Goal: Task Accomplishment & Management: Use online tool/utility

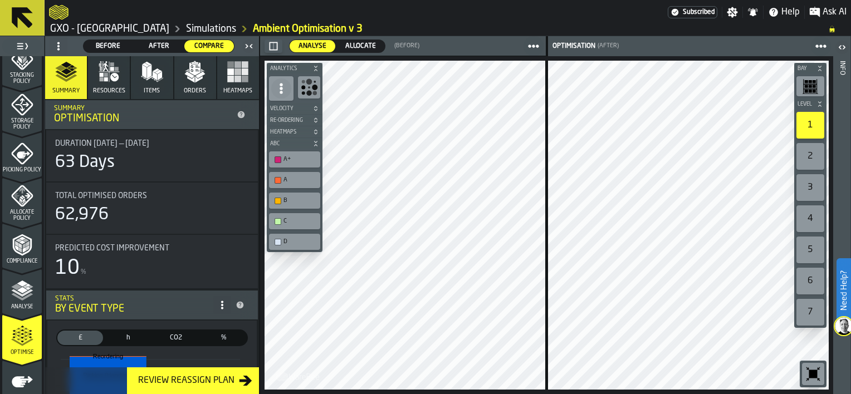
click at [230, 82] on rect "button" at bounding box center [231, 79] width 7 height 7
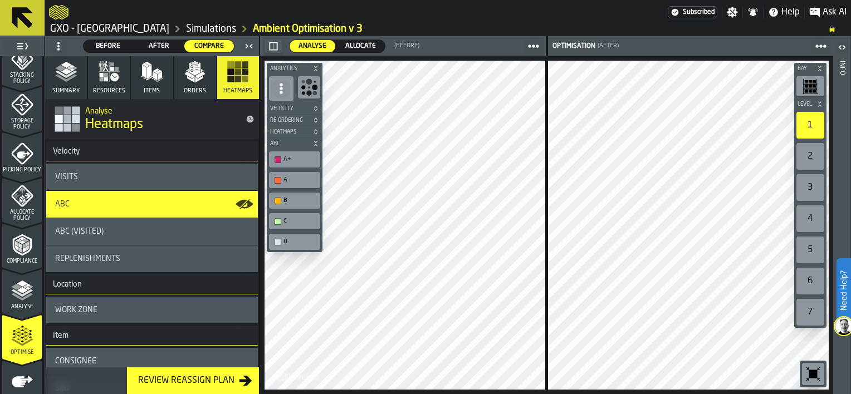
click at [312, 89] on icon "button-toolbar-undefined" at bounding box center [309, 88] width 18 height 18
click at [303, 158] on div "A+" at bounding box center [299, 159] width 33 height 7
click at [278, 163] on div "A+" at bounding box center [294, 160] width 47 height 12
click at [280, 242] on div "button-toolbar-undefined" at bounding box center [278, 242] width 7 height 7
click at [278, 222] on div "button-toolbar-undefined" at bounding box center [278, 221] width 7 height 7
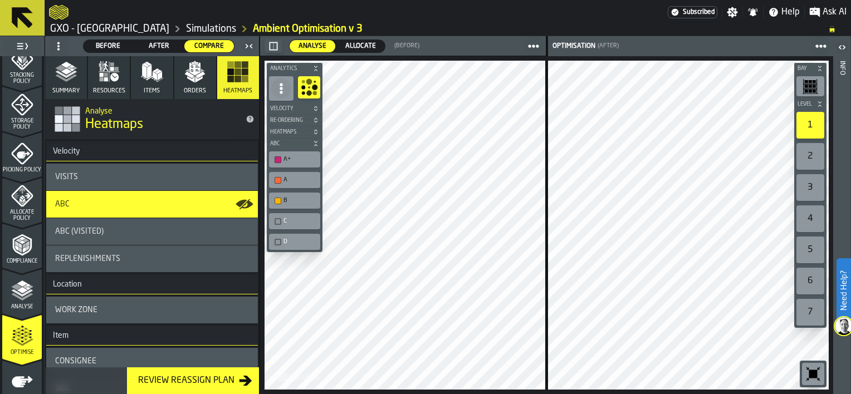
click at [276, 221] on div "button-toolbar-undefined" at bounding box center [278, 221] width 7 height 7
click at [280, 239] on div "button-toolbar-undefined" at bounding box center [278, 242] width 7 height 7
click at [287, 90] on span at bounding box center [281, 89] width 20 height 20
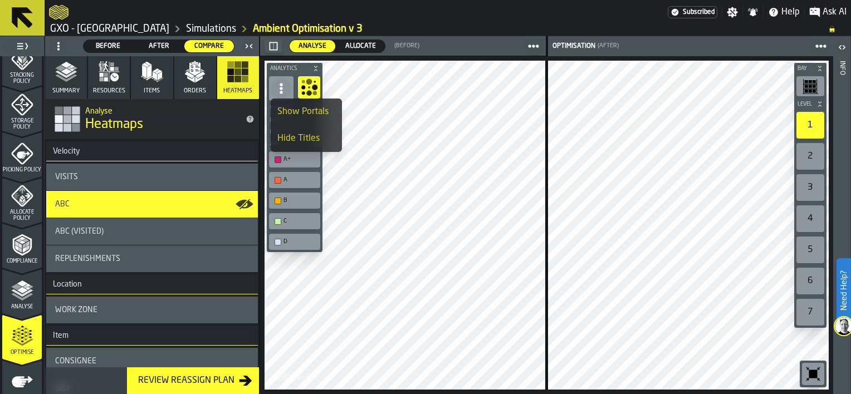
click at [311, 89] on icon "button-toolbar-undefined" at bounding box center [309, 88] width 18 height 18
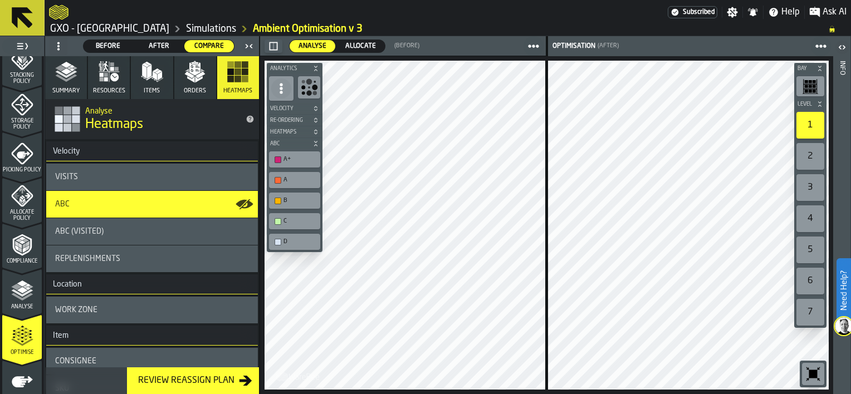
click at [315, 121] on icon "button-" at bounding box center [315, 120] width 7 height 7
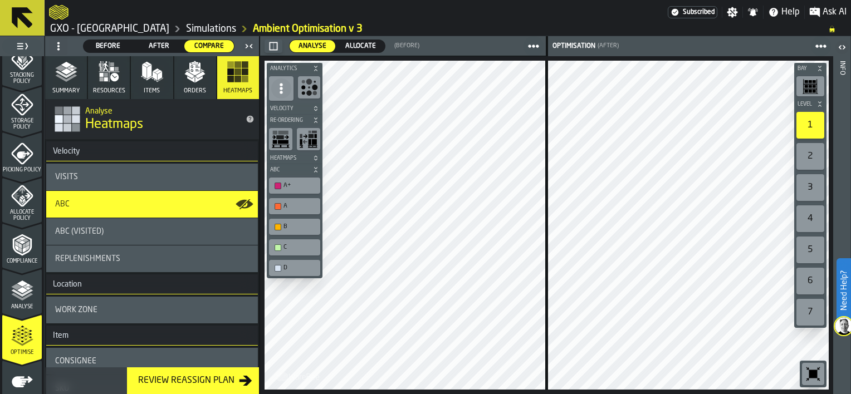
click at [315, 120] on icon "button-" at bounding box center [315, 120] width 7 height 7
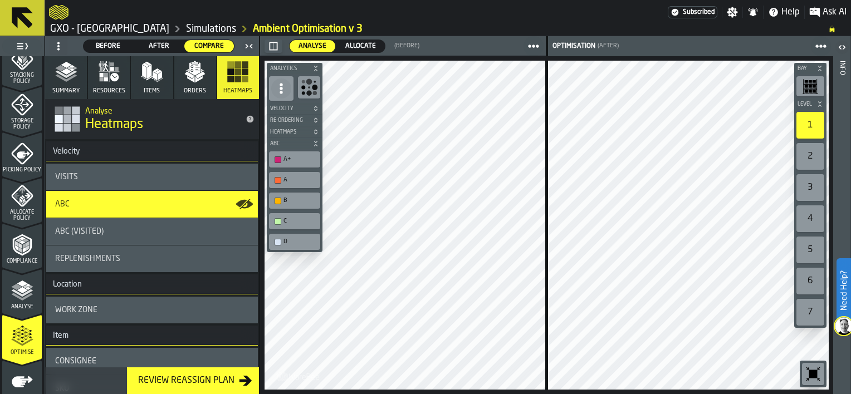
click at [315, 109] on icon "button-" at bounding box center [315, 108] width 7 height 7
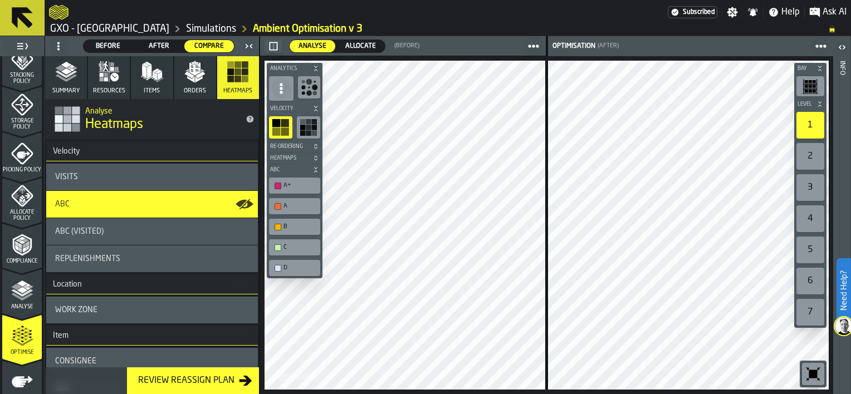
click at [316, 111] on icon "button-" at bounding box center [315, 108] width 7 height 7
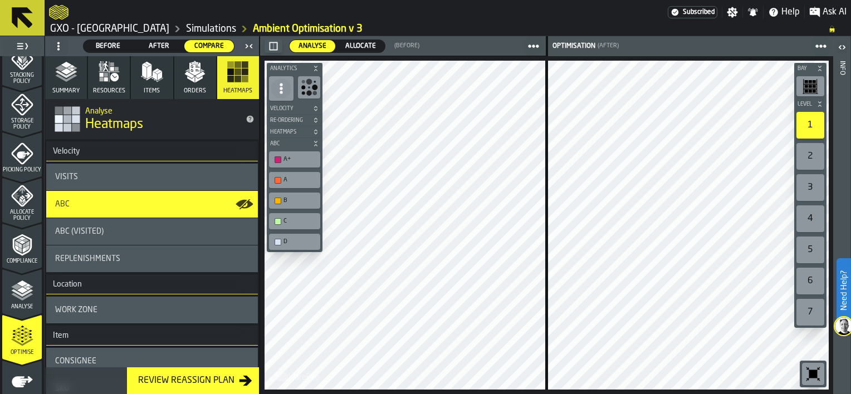
click at [314, 131] on icon "button-" at bounding box center [315, 132] width 7 height 7
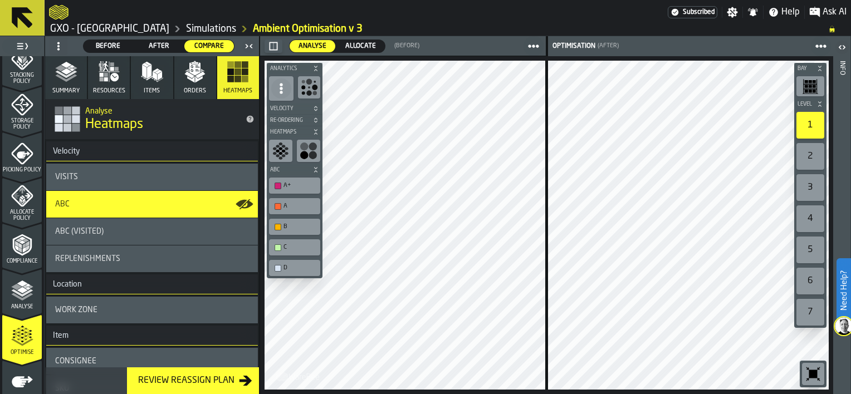
click at [307, 150] on icon "button-toolbar-undefined" at bounding box center [309, 151] width 18 height 18
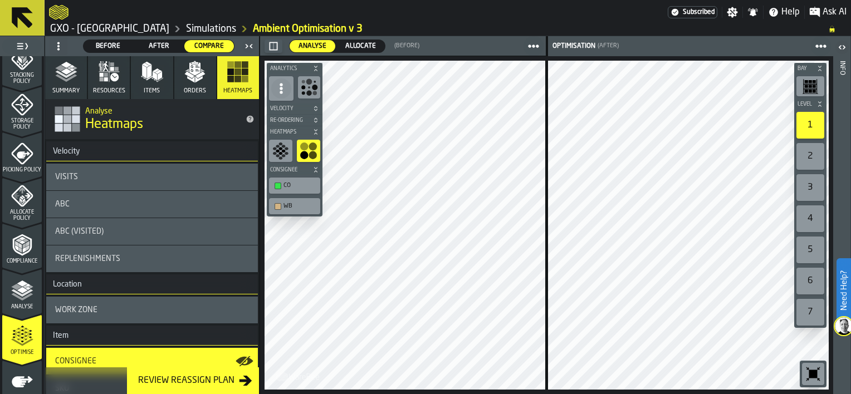
click at [289, 148] on icon "button-toolbar-undefined" at bounding box center [281, 151] width 18 height 18
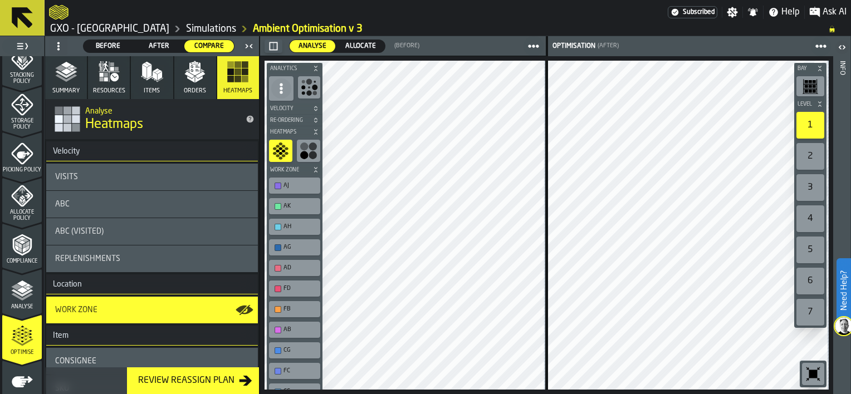
click at [287, 146] on icon "button-toolbar-undefined" at bounding box center [281, 151] width 18 height 18
click at [314, 129] on icon "button-" at bounding box center [315, 132] width 7 height 7
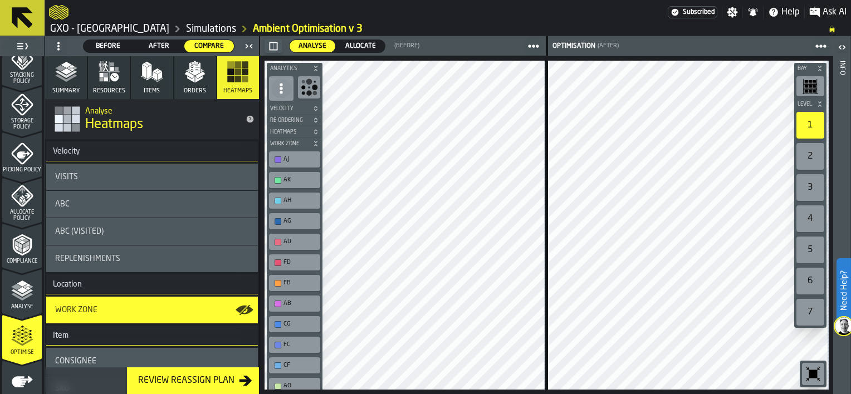
click at [312, 141] on icon "button-" at bounding box center [315, 143] width 7 height 7
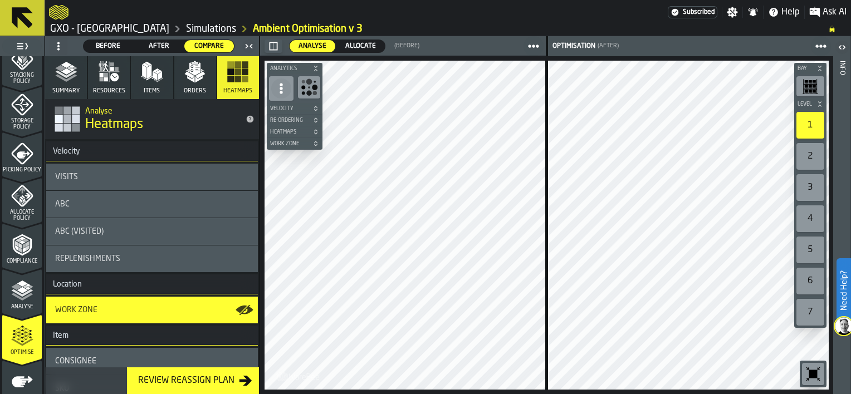
click at [305, 97] on div "button-toolbar-undefined" at bounding box center [309, 87] width 22 height 22
click at [309, 92] on circle "button-toolbar-undefined" at bounding box center [309, 94] width 6 height 6
click at [312, 143] on icon "button-" at bounding box center [315, 143] width 7 height 7
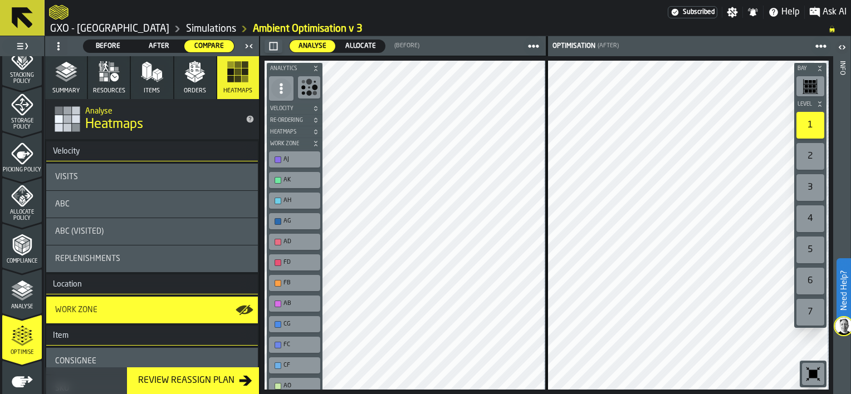
click at [292, 158] on div "AJ" at bounding box center [299, 159] width 33 height 7
click at [292, 177] on div "AK" at bounding box center [299, 180] width 33 height 7
click at [285, 160] on div "AJ" at bounding box center [299, 159] width 33 height 7
click at [281, 176] on div "AK" at bounding box center [294, 180] width 47 height 12
click at [314, 131] on icon "button-" at bounding box center [315, 132] width 7 height 7
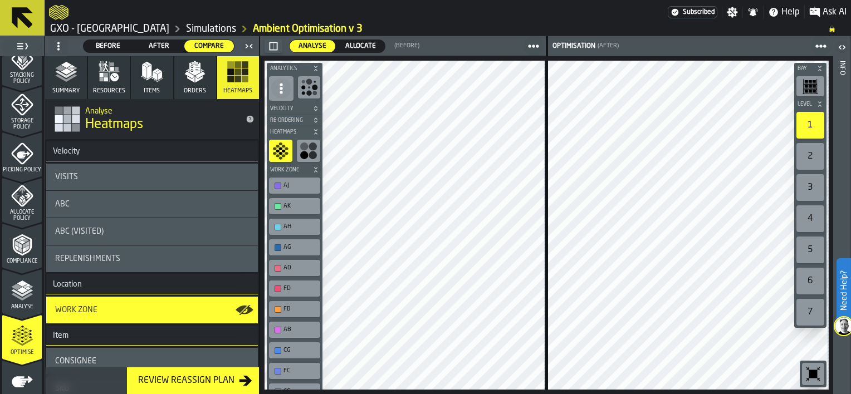
click at [306, 151] on circle "button-toolbar-undefined" at bounding box center [304, 155] width 8 height 8
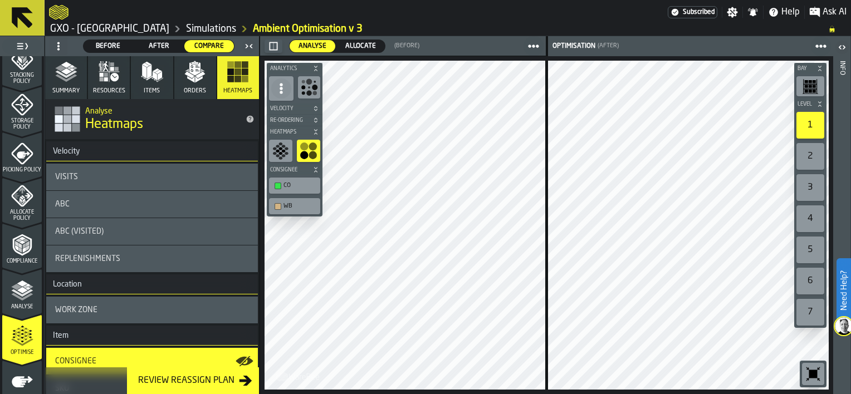
click at [316, 120] on icon "button-" at bounding box center [315, 121] width 3 height 2
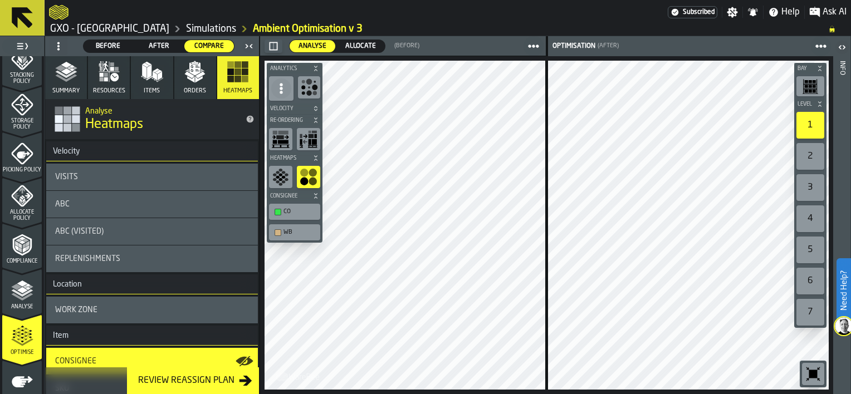
click at [286, 140] on icon "button-toolbar-undefined" at bounding box center [283, 142] width 11 height 4
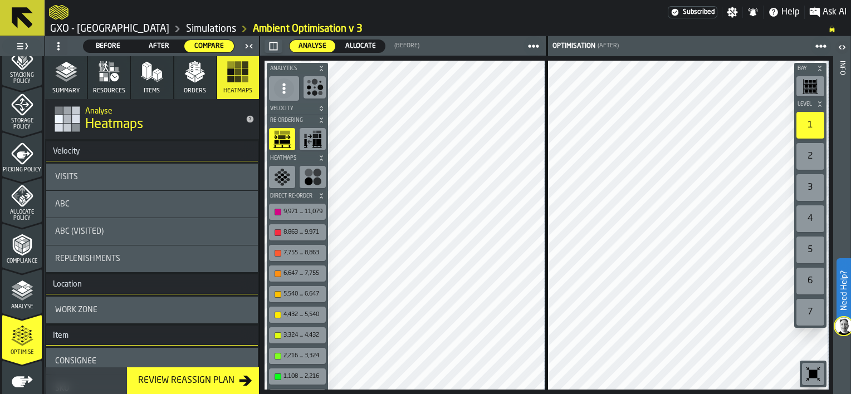
click at [310, 138] on icon "button-toolbar-undefined" at bounding box center [313, 139] width 18 height 18
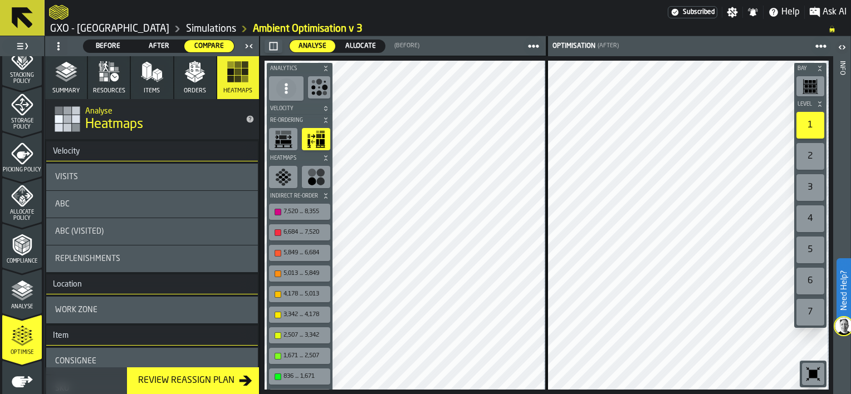
click at [70, 76] on icon "button" at bounding box center [66, 72] width 22 height 22
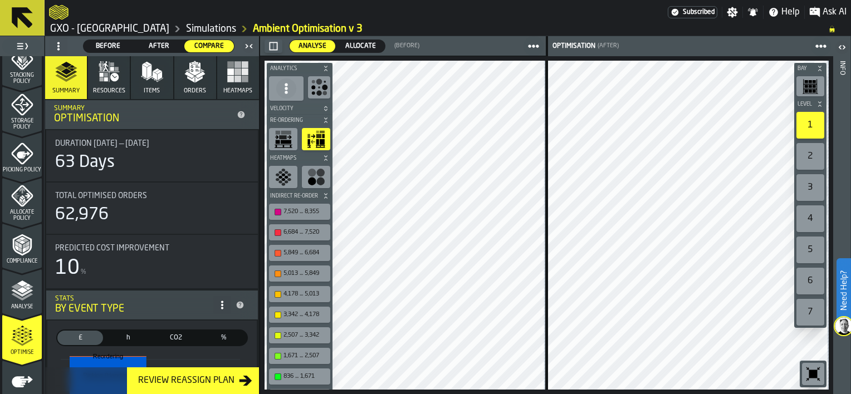
click at [325, 122] on icon "button-" at bounding box center [325, 120] width 7 height 7
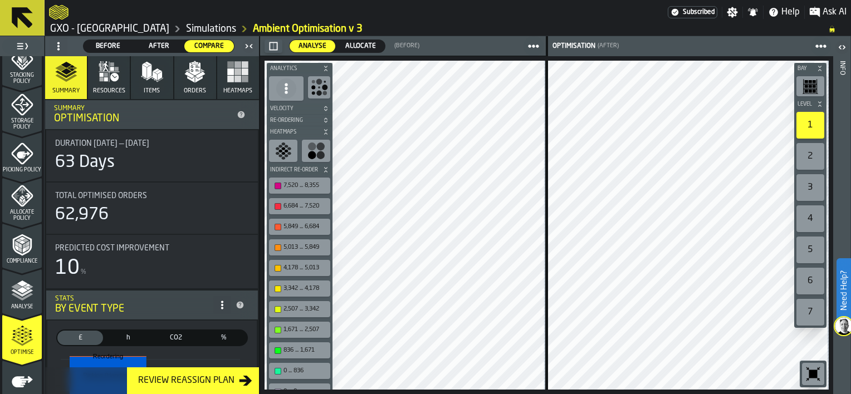
click at [325, 133] on icon "button-" at bounding box center [325, 134] width 3 height 2
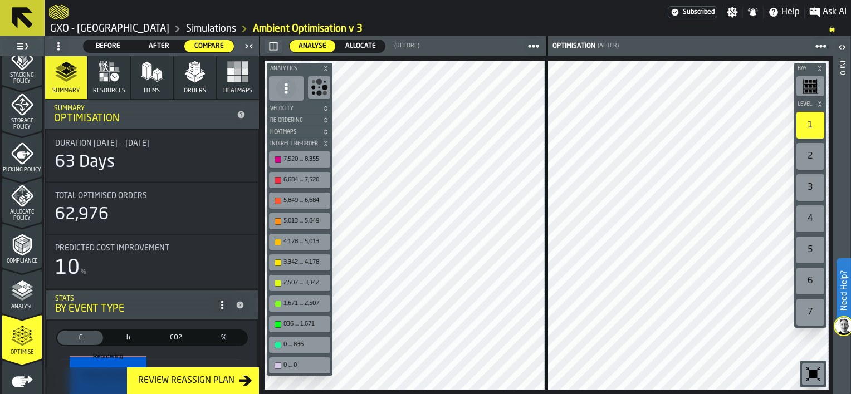
click at [326, 144] on icon "button-" at bounding box center [325, 145] width 3 height 2
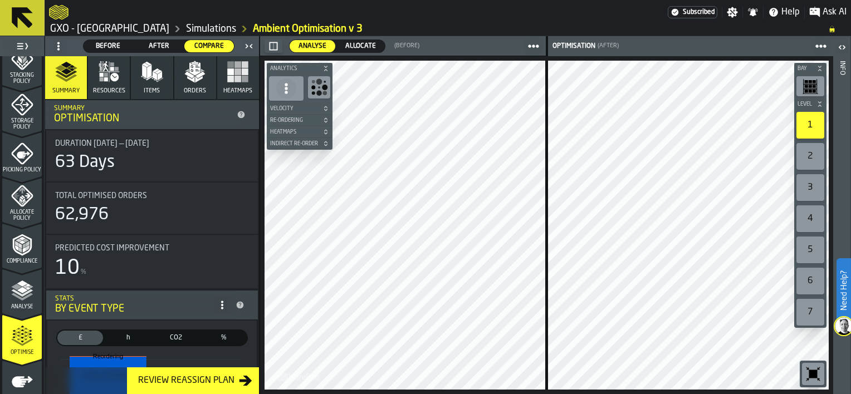
click at [325, 67] on icon "button-" at bounding box center [325, 68] width 7 height 7
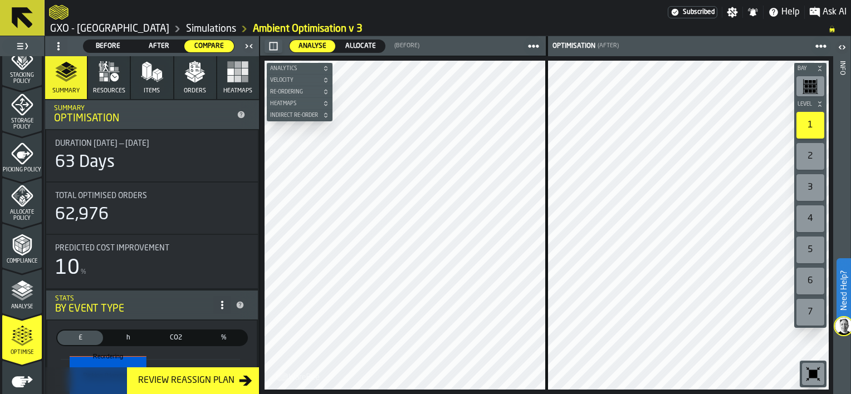
click at [276, 47] on icon "button-" at bounding box center [273, 46] width 9 height 9
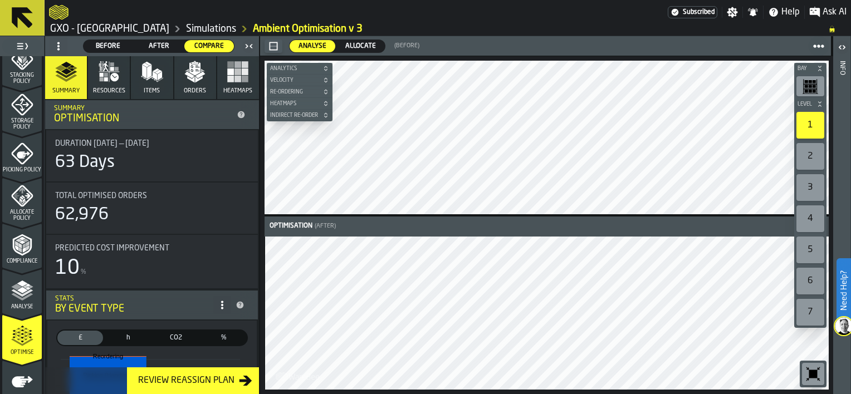
click at [276, 49] on icon "button-" at bounding box center [273, 46] width 9 height 9
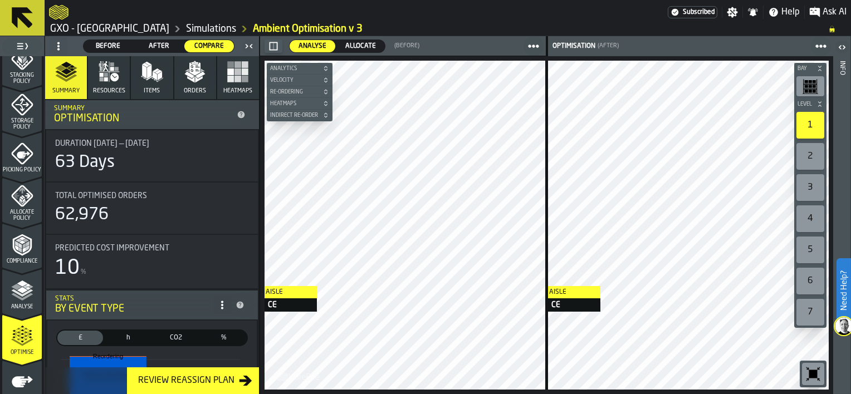
click at [252, 286] on main "1 Start 1.1 Layout 1.2 Assignment 1.3 Items 1.4 Orders 1.5 Data Stats 1.6 Heatm…" at bounding box center [425, 215] width 851 height 358
click at [323, 45] on span "Analyse" at bounding box center [312, 46] width 37 height 10
click at [323, 67] on icon "button-" at bounding box center [325, 68] width 7 height 7
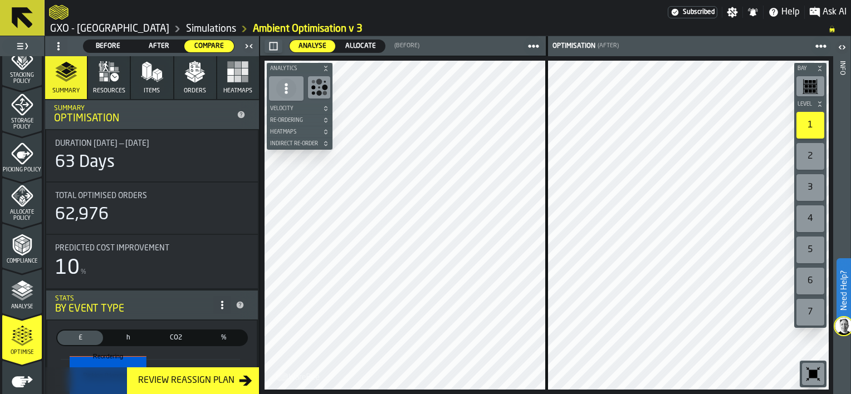
click at [324, 67] on icon "button-" at bounding box center [325, 68] width 7 height 7
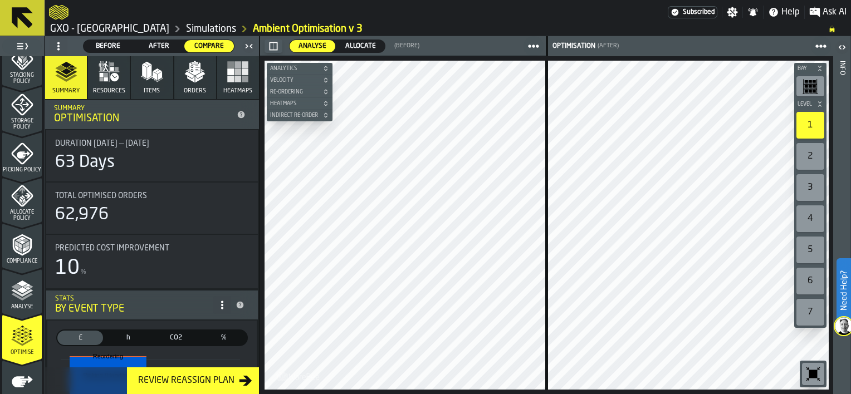
click at [34, 283] on div "Analyse" at bounding box center [22, 295] width 40 height 31
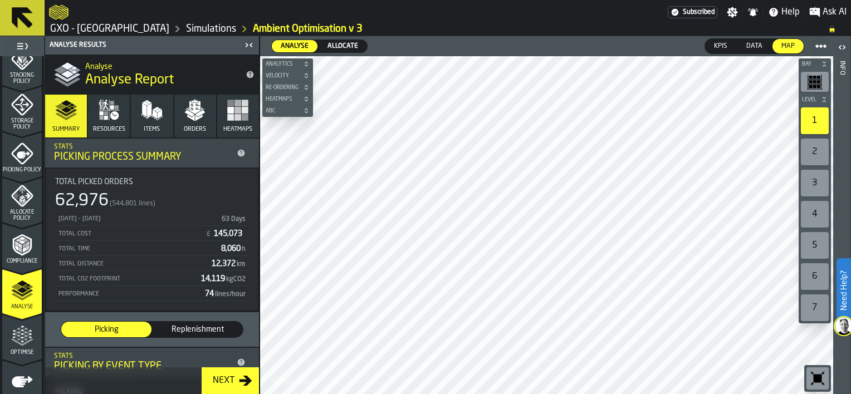
click at [24, 335] on polygon "menu Optimise" at bounding box center [25, 336] width 3 height 2
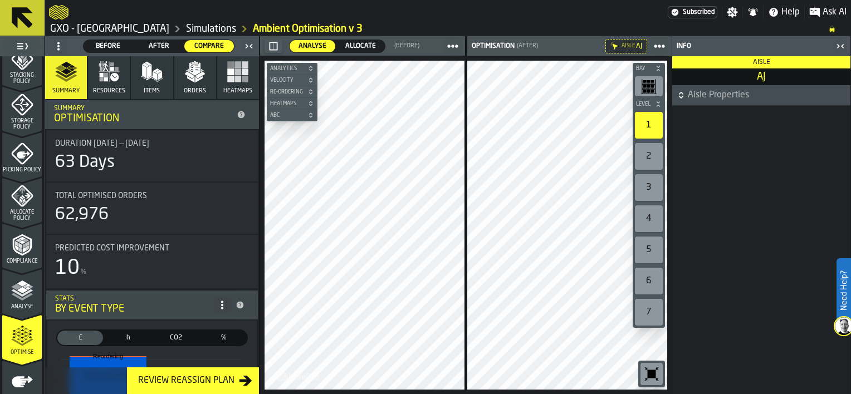
click at [839, 48] on icon "button-toggle-Close me" at bounding box center [840, 46] width 13 height 13
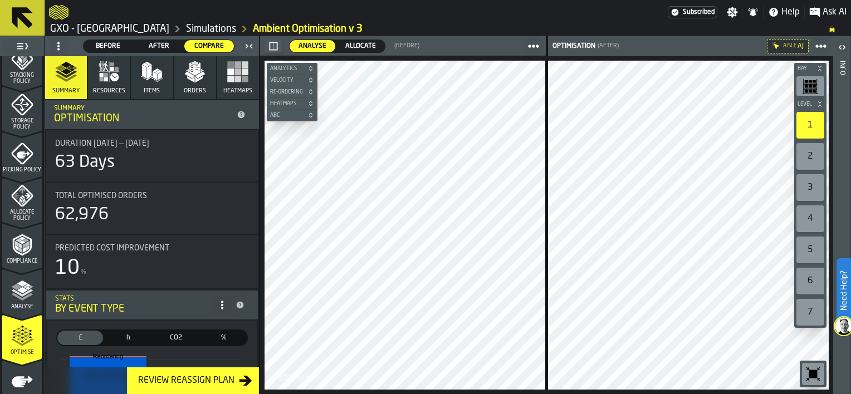
click at [0, 0] on icon at bounding box center [0, 0] width 0 height 0
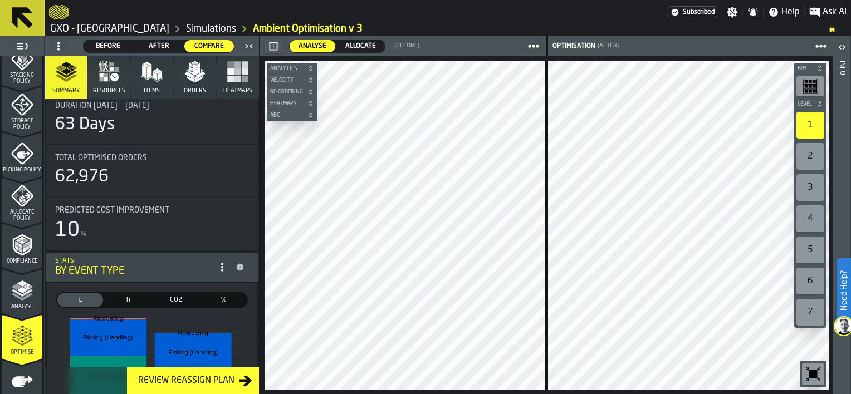
scroll to position [111, 0]
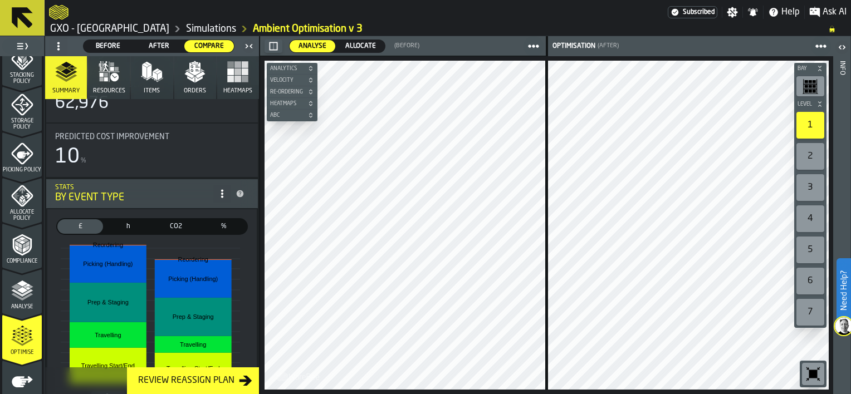
click at [218, 381] on div "Review Reassign Plan" at bounding box center [186, 380] width 105 height 13
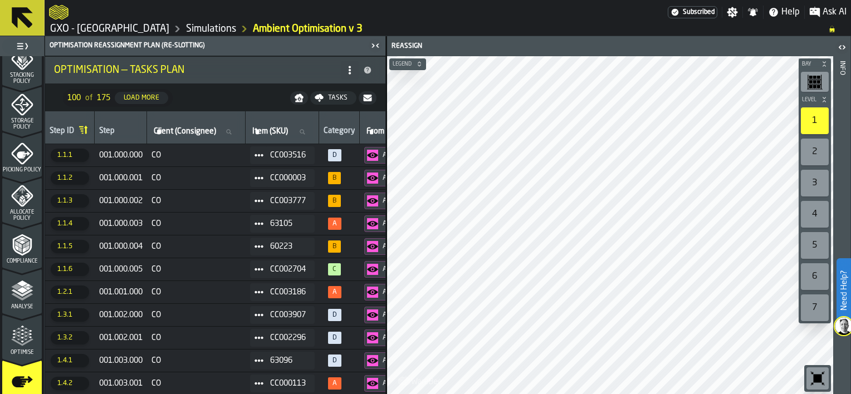
click at [148, 102] on button "Load More" at bounding box center [141, 98] width 53 height 12
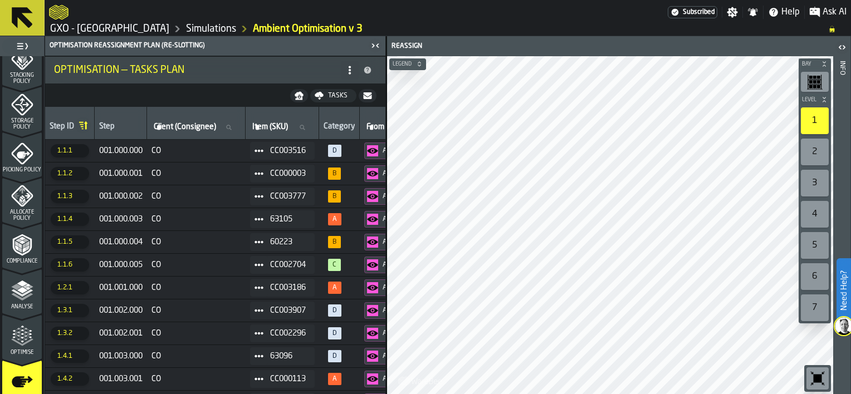
click at [301, 95] on icon "button-" at bounding box center [299, 93] width 9 height 5
click at [327, 97] on div "Tasks" at bounding box center [338, 96] width 28 height 8
click at [306, 96] on span "Download (csv)" at bounding box center [326, 95] width 52 height 9
click at [20, 376] on icon "menu Re-assign" at bounding box center [22, 381] width 21 height 11
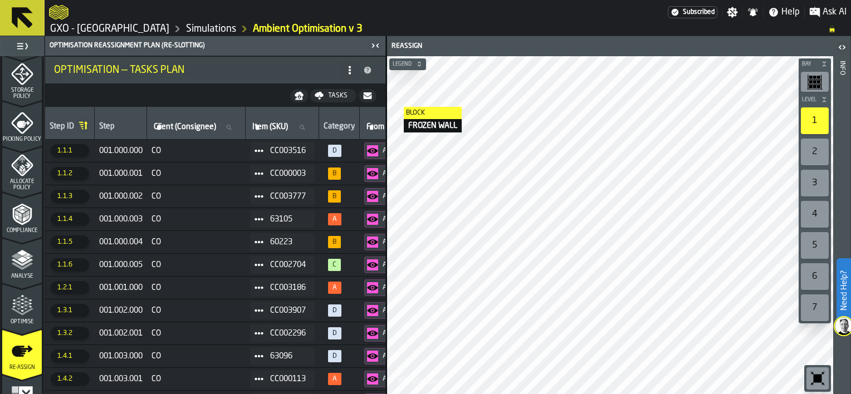
scroll to position [483, 0]
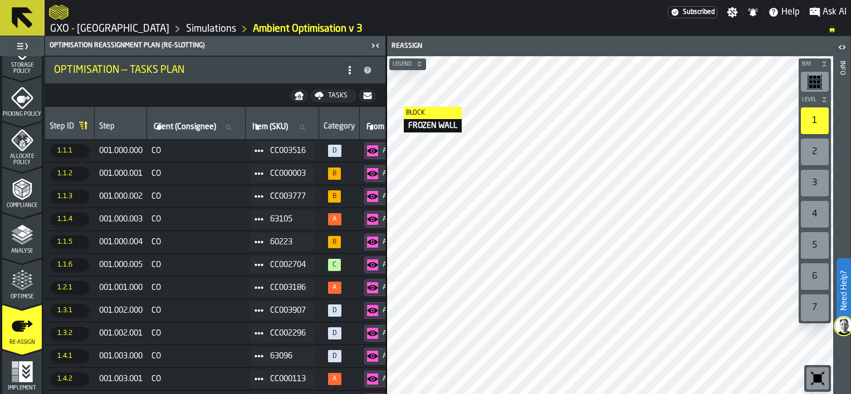
click at [22, 373] on icon "menu Implement" at bounding box center [25, 371] width 14 height 21
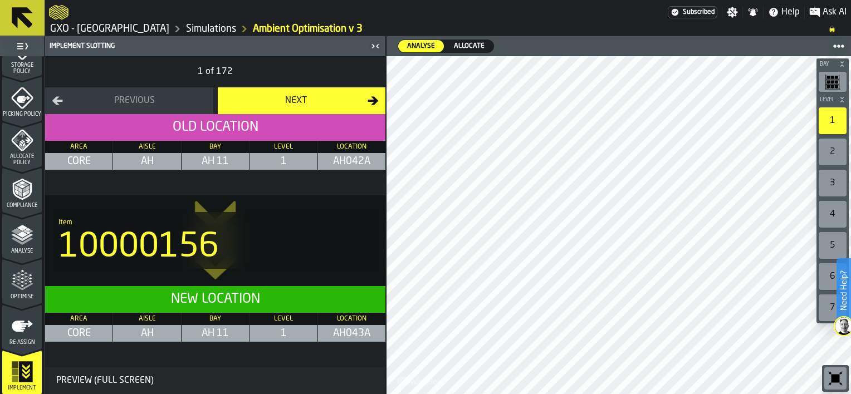
click at [376, 46] on icon "button-toggle-Close me" at bounding box center [377, 46] width 3 height 4
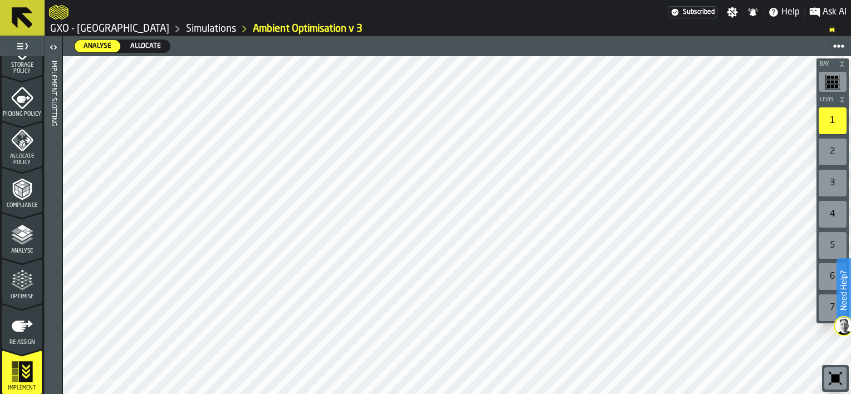
click at [42, 43] on header "Simulation Wizard Menu" at bounding box center [22, 46] width 44 height 20
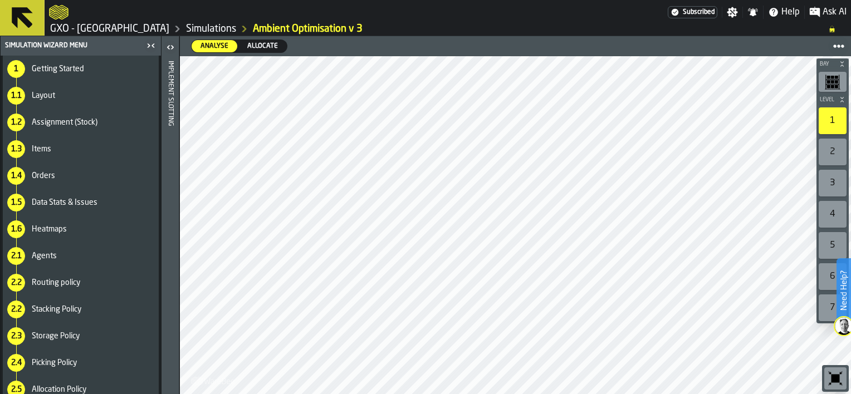
click at [149, 43] on icon "button-toggle-Close me" at bounding box center [150, 45] width 13 height 13
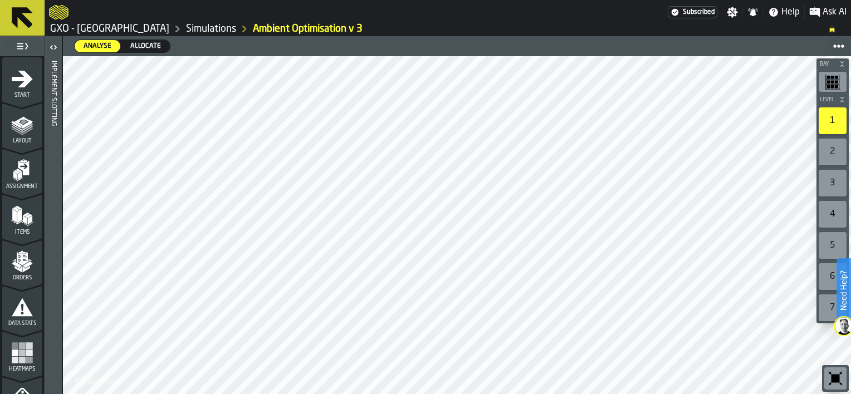
click at [52, 45] on icon "button-toggle-Open" at bounding box center [51, 47] width 3 height 4
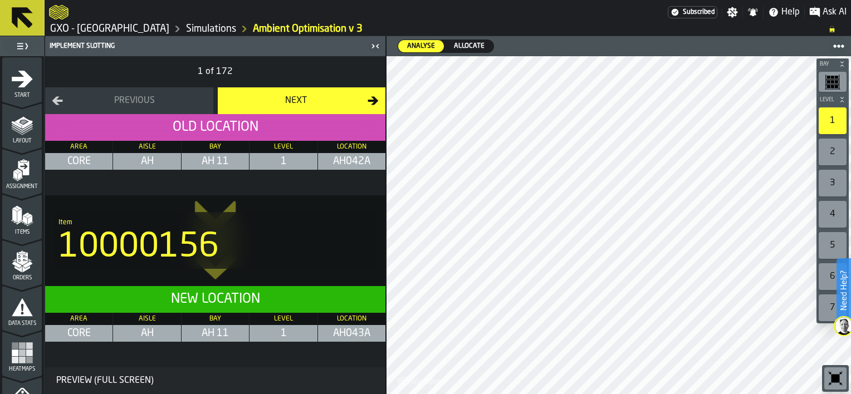
click at [200, 245] on div "10000156" at bounding box center [215, 247] width 314 height 33
click at [319, 97] on div "Next" at bounding box center [296, 100] width 144 height 13
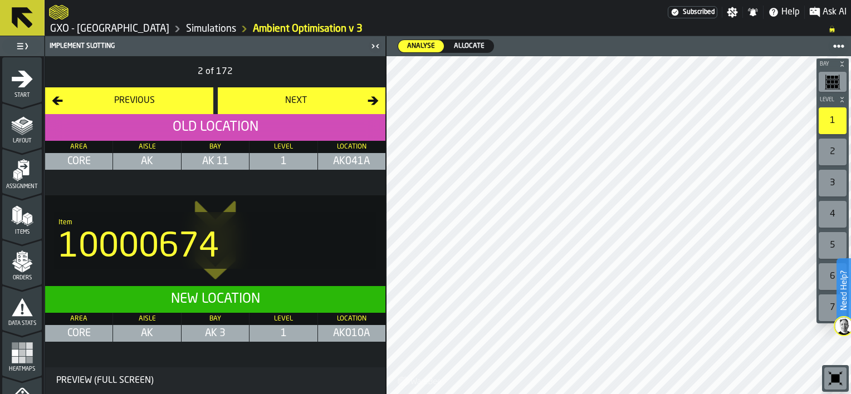
click at [303, 105] on div "Next" at bounding box center [296, 100] width 144 height 13
click at [302, 107] on button "Next" at bounding box center [302, 100] width 168 height 27
click at [379, 100] on button "Next" at bounding box center [302, 100] width 168 height 27
click at [379, 103] on button "Next" at bounding box center [302, 100] width 168 height 27
click at [211, 265] on div "10001250" at bounding box center [215, 247] width 314 height 33
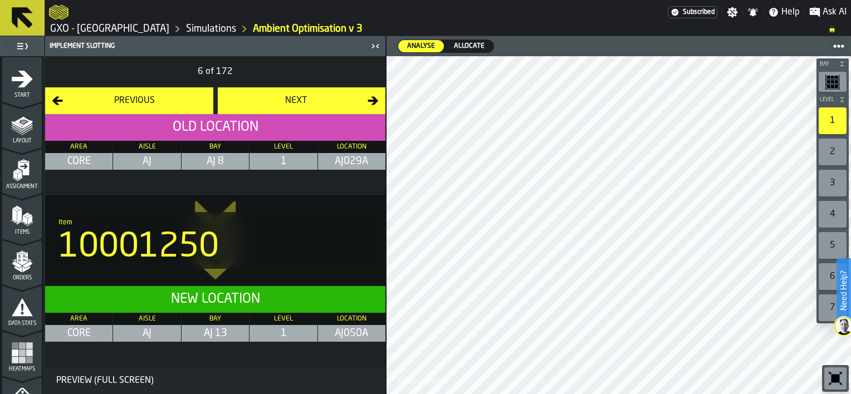
click at [214, 271] on icon at bounding box center [215, 264] width 41 height 31
click at [235, 208] on icon at bounding box center [215, 217] width 41 height 31
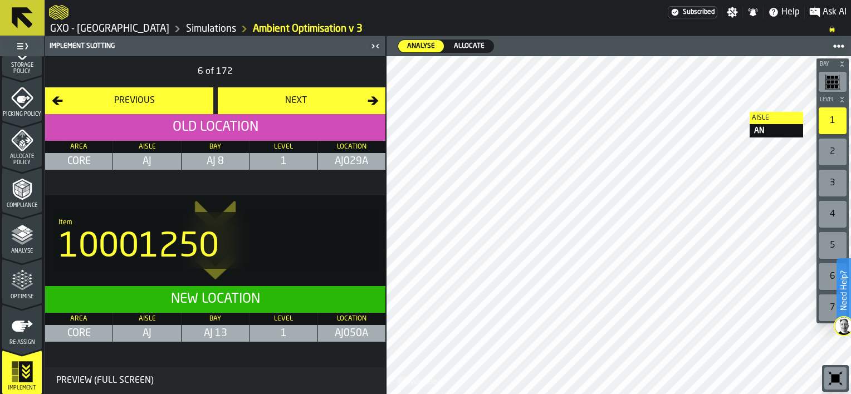
click at [470, 46] on span "Allocate" at bounding box center [469, 46] width 40 height 10
click at [64, 16] on icon "logo-header" at bounding box center [58, 12] width 19 height 14
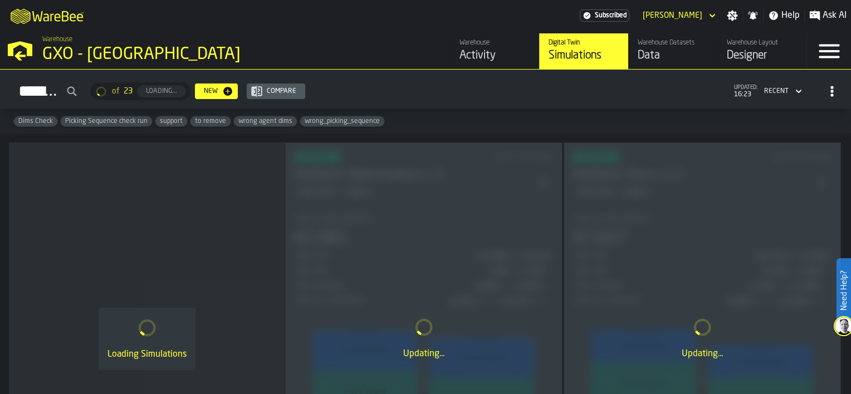
click at [478, 52] on div "Activity" at bounding box center [494, 56] width 71 height 16
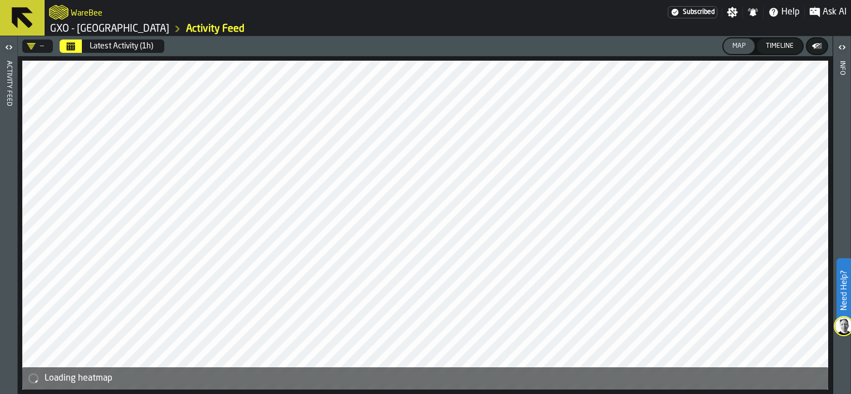
click at [70, 44] on icon "Calendar" at bounding box center [71, 44] width 8 height 2
click at [10, 50] on icon "button-toggle-Open" at bounding box center [8, 47] width 13 height 13
